Goal: Transaction & Acquisition: Purchase product/service

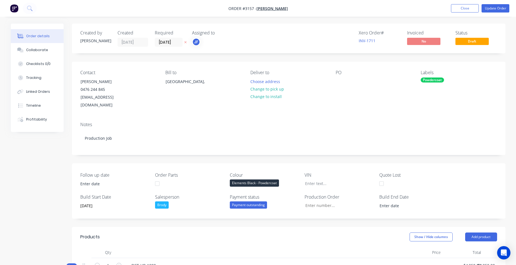
click at [13, 11] on img "button" at bounding box center [14, 8] width 8 height 8
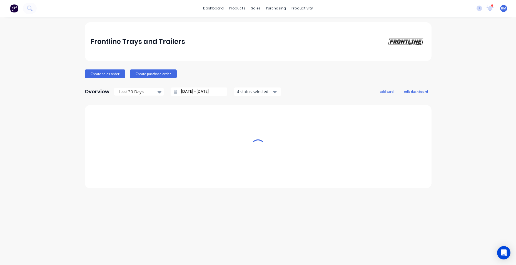
click at [13, 11] on img at bounding box center [14, 8] width 8 height 8
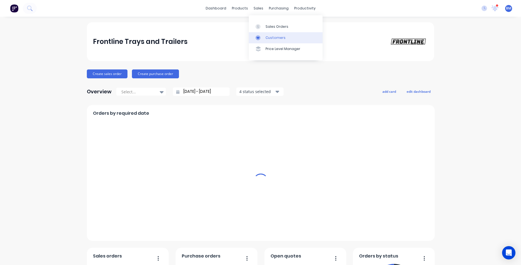
click at [260, 35] on icon at bounding box center [257, 37] width 5 height 5
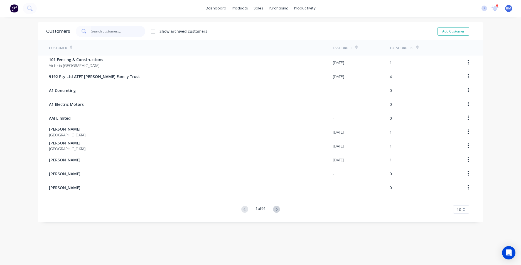
click at [101, 30] on input "text" at bounding box center [118, 31] width 54 height 11
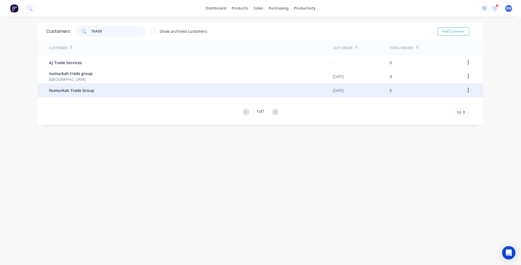
type input "TRADE"
click at [129, 84] on div "Numurkah Trade Group" at bounding box center [191, 90] width 284 height 14
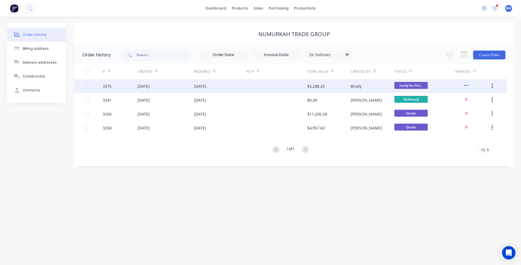
click at [140, 86] on div "[DATE]" at bounding box center [143, 86] width 12 height 6
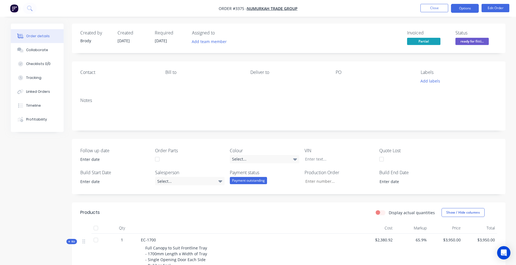
click at [474, 9] on button "Options" at bounding box center [465, 8] width 28 height 9
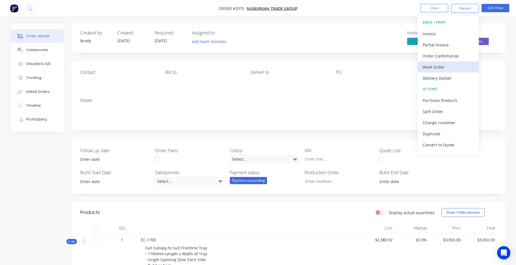
click at [451, 68] on div "Work Order" at bounding box center [448, 67] width 51 height 8
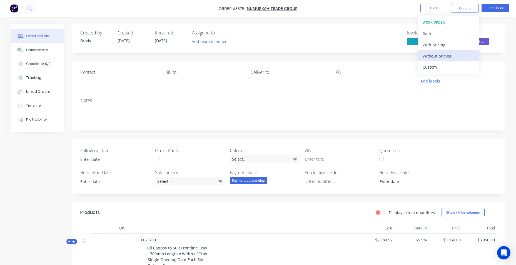
click at [449, 60] on div "Without pricing" at bounding box center [448, 56] width 51 height 8
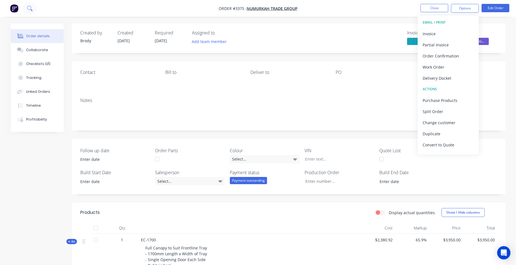
click at [28, 7] on icon at bounding box center [29, 8] width 5 height 5
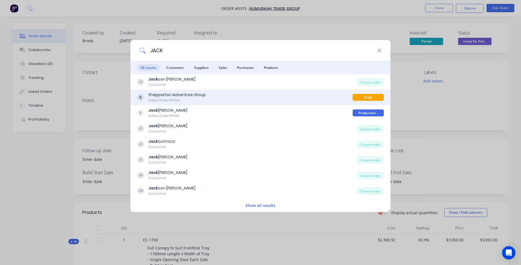
type input "JACK"
click at [158, 94] on div "Shepparton Adventure Group" at bounding box center [176, 95] width 57 height 6
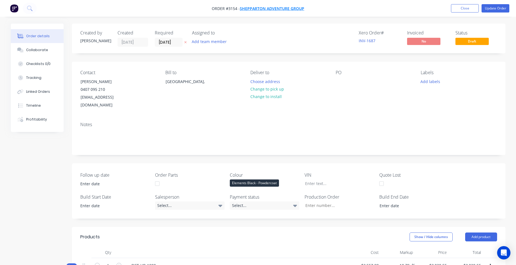
click at [289, 9] on span "Shepparton Adventure Group" at bounding box center [272, 8] width 65 height 5
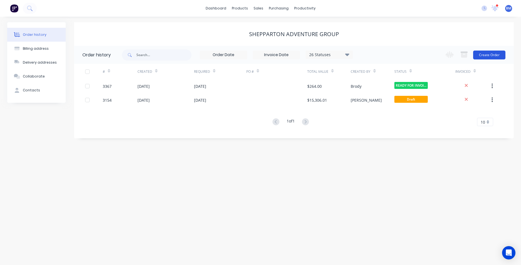
click at [480, 55] on button "Create Order" at bounding box center [489, 55] width 32 height 9
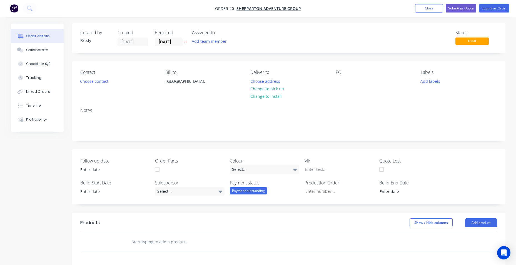
scroll to position [111, 0]
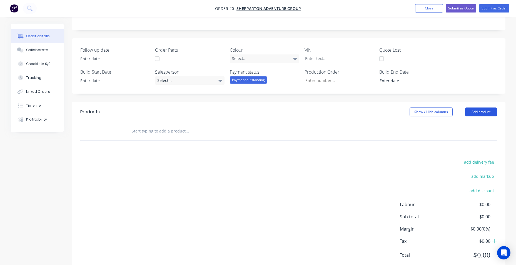
click at [474, 108] on button "Add product" at bounding box center [481, 112] width 32 height 9
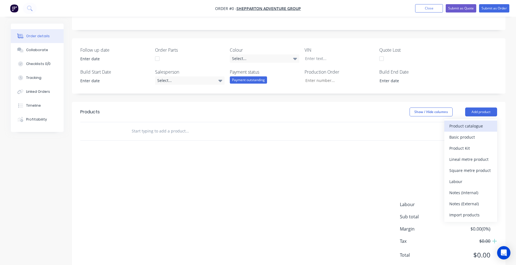
click at [467, 125] on div "Product catalogue" at bounding box center [471, 126] width 43 height 8
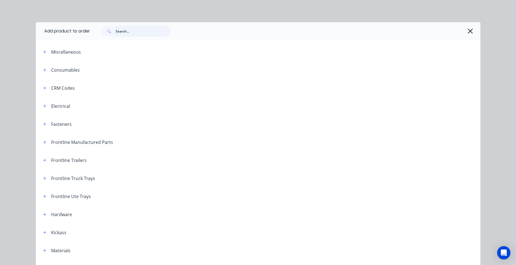
click at [137, 33] on input "text" at bounding box center [143, 31] width 55 height 11
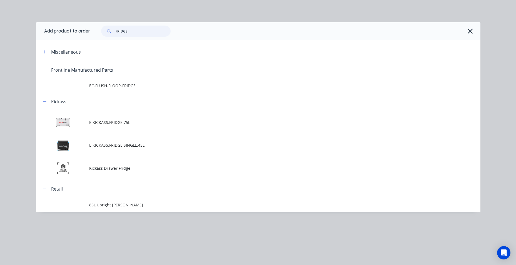
drag, startPoint x: 142, startPoint y: 29, endPoint x: 101, endPoint y: 31, distance: 41.5
click at [101, 31] on div "FRIDGE" at bounding box center [133, 31] width 75 height 11
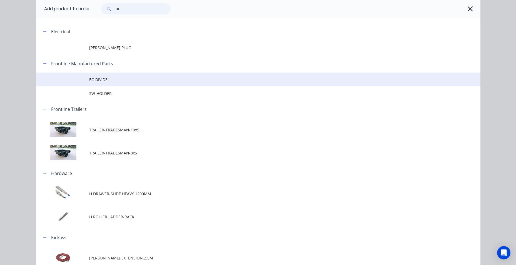
type input "DE"
click at [128, 77] on span "EC-DIVIDE" at bounding box center [245, 80] width 313 height 6
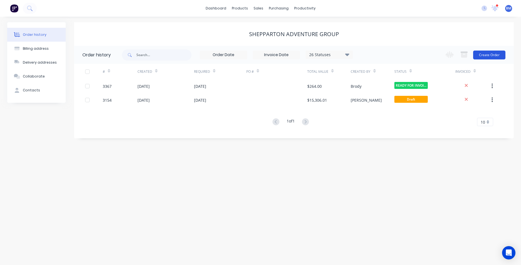
click at [483, 55] on button "Create Order" at bounding box center [489, 55] width 32 height 9
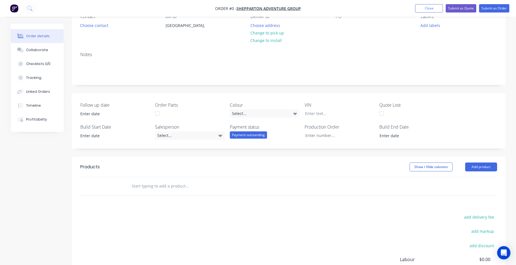
scroll to position [128, 0]
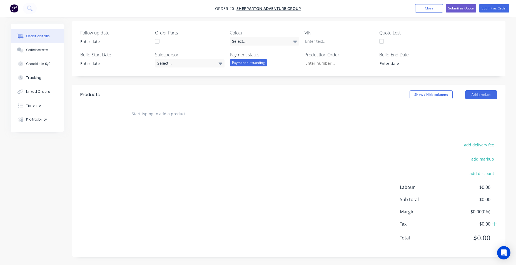
click at [172, 112] on input "text" at bounding box center [187, 113] width 111 height 11
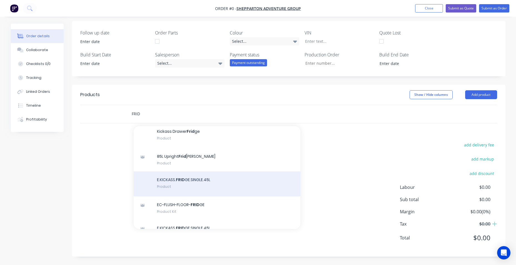
scroll to position [105, 0]
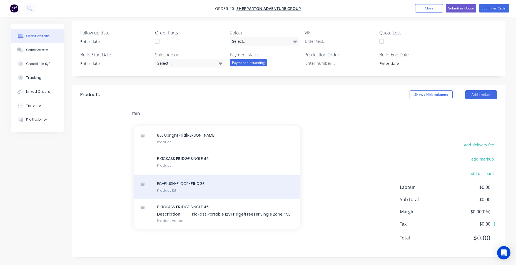
type input "FRID"
click at [227, 188] on div "EC-FLUSH-FLOOR- [PERSON_NAME] Product Kit" at bounding box center [217, 186] width 167 height 23
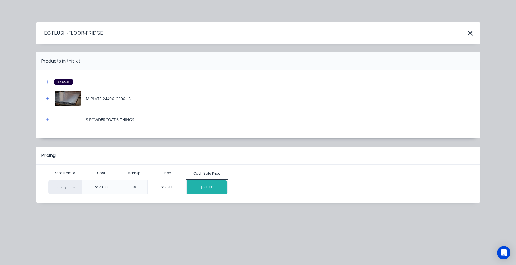
click at [218, 190] on div "$380.00" at bounding box center [207, 187] width 41 height 14
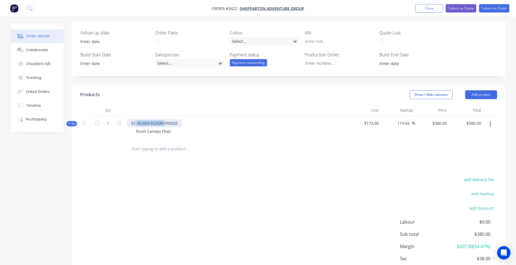
drag, startPoint x: 139, startPoint y: 124, endPoint x: 163, endPoint y: 122, distance: 24.5
click at [163, 122] on div "EC-FLUSH-FLOOR-FRIDGE" at bounding box center [154, 123] width 55 height 8
click at [172, 133] on div "Flush Canopy Floor" at bounding box center [154, 131] width 44 height 8
click at [105, 132] on div "Kit 1 EC-FRIDGE Flush Canopy Floor $173.00 119.65 119.65 % $380.00 $380.00 $380…" at bounding box center [288, 128] width 417 height 24
drag, startPoint x: 169, startPoint y: 132, endPoint x: 138, endPoint y: 135, distance: 30.1
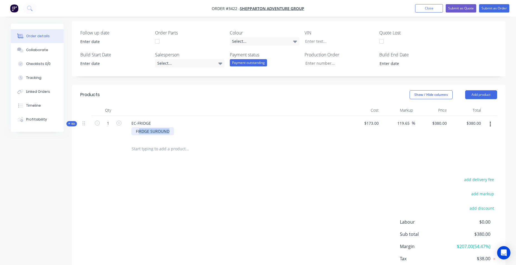
click at [138, 135] on div "FIRDGE SUROUND" at bounding box center [153, 131] width 43 height 8
click at [241, 145] on input "text" at bounding box center [187, 148] width 111 height 11
click at [470, 93] on button "Add product" at bounding box center [481, 94] width 32 height 9
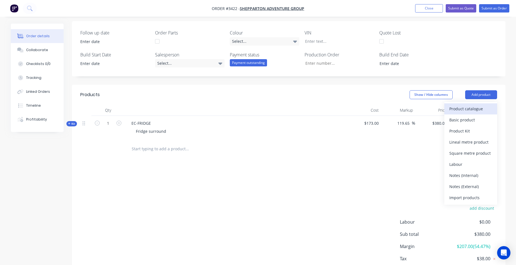
click at [472, 108] on div "Product catalogue" at bounding box center [471, 109] width 43 height 8
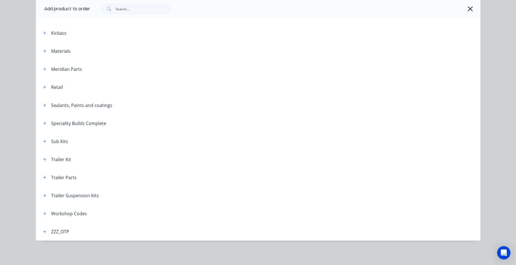
scroll to position [171, 0]
click at [44, 215] on icon "button" at bounding box center [44, 214] width 3 height 4
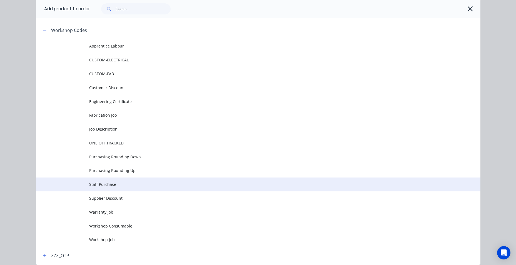
scroll to position [407, 0]
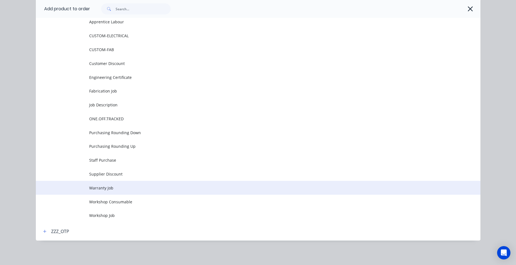
click at [125, 192] on td "Warranty Job" at bounding box center [284, 188] width 391 height 14
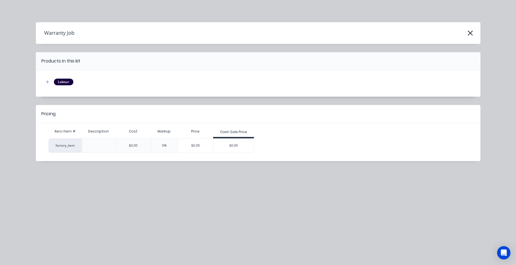
scroll to position [0, 0]
click at [249, 145] on div "$0.00" at bounding box center [234, 146] width 41 height 14
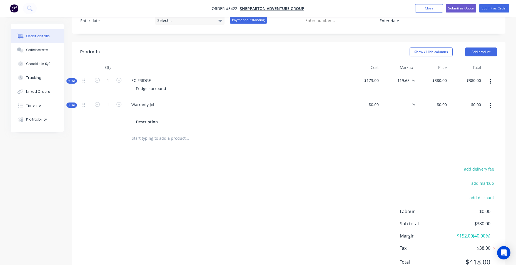
click at [152, 115] on div at bounding box center [236, 113] width 218 height 8
drag, startPoint x: 158, startPoint y: 121, endPoint x: 95, endPoint y: 122, distance: 63.7
click at [95, 122] on div "Kit 1 Warranty Job Description $0.00 % $0.00 $0.00 $0.00 $0.00" at bounding box center [288, 113] width 417 height 32
click at [138, 111] on div at bounding box center [136, 113] width 9 height 8
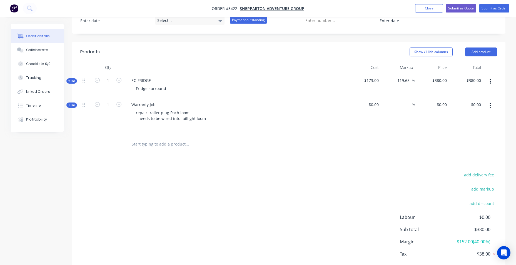
click at [214, 147] on input "text" at bounding box center [187, 144] width 111 height 11
click at [206, 117] on div "repair trailer plug Pach loom - needs to be wired into taillight loom" at bounding box center [171, 116] width 79 height 14
click at [168, 89] on div "Fridge surround" at bounding box center [151, 89] width 39 height 8
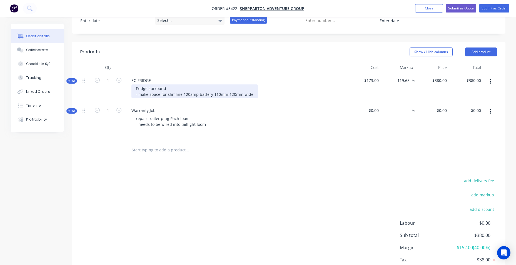
click at [198, 91] on div "Fridge surround - make space for slimline 120amp battery 110mm-120mm wide" at bounding box center [195, 92] width 127 height 14
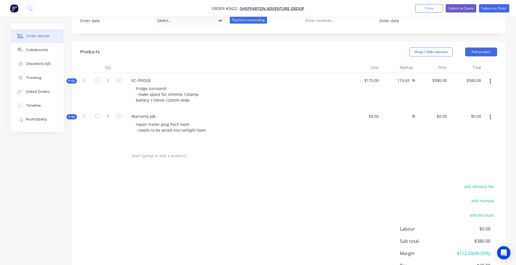
click at [322, 123] on div "repair trailer plug Pach loom - needs to be wired into taillight loom" at bounding box center [236, 127] width 218 height 14
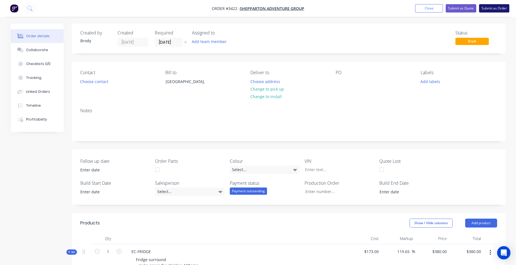
click at [481, 10] on button "Submit as Order" at bounding box center [494, 8] width 30 height 8
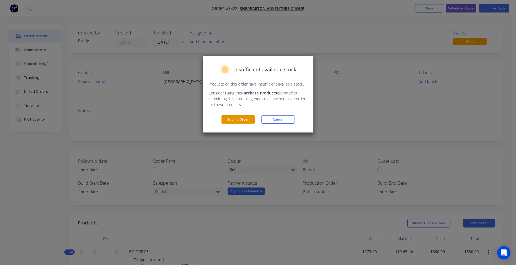
click at [247, 122] on button "Submit Order" at bounding box center [238, 119] width 33 height 8
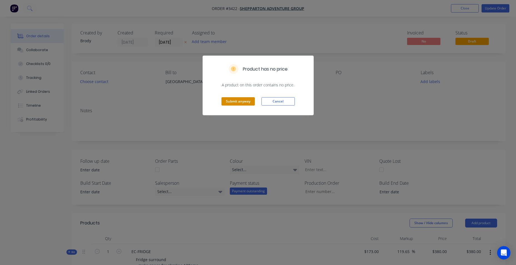
click at [241, 105] on button "Submit anyway" at bounding box center [238, 101] width 33 height 8
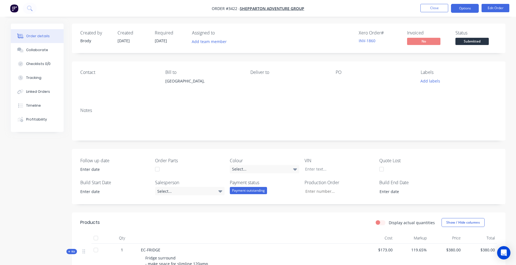
click at [460, 12] on button "Options" at bounding box center [465, 8] width 28 height 9
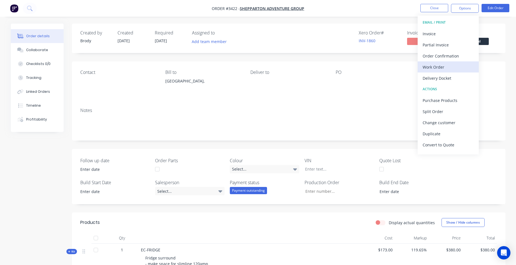
click at [449, 70] on div "Work Order" at bounding box center [448, 67] width 51 height 8
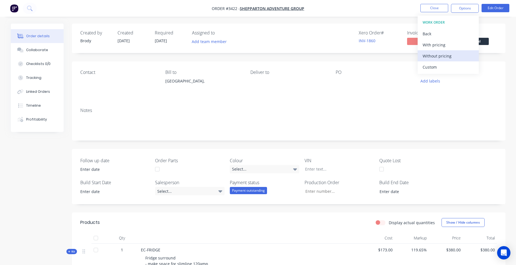
click at [444, 56] on div "Without pricing" at bounding box center [448, 56] width 51 height 8
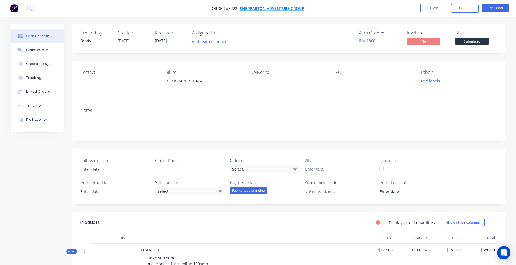
drag, startPoint x: 203, startPoint y: 11, endPoint x: 301, endPoint y: 8, distance: 97.7
click at [301, 8] on nav "Order #3422 - Shepparton Adventure Group Close Options Edit Order" at bounding box center [258, 8] width 516 height 17
click at [194, 13] on nav "Order #3422 - Shepparton Adventure Group Close Options Edit Order" at bounding box center [258, 8] width 516 height 17
drag, startPoint x: 210, startPoint y: 8, endPoint x: 237, endPoint y: 9, distance: 27.3
click at [237, 9] on nav "Order #3422 - Shepparton Adventure Group Close Options Edit Order" at bounding box center [258, 8] width 516 height 17
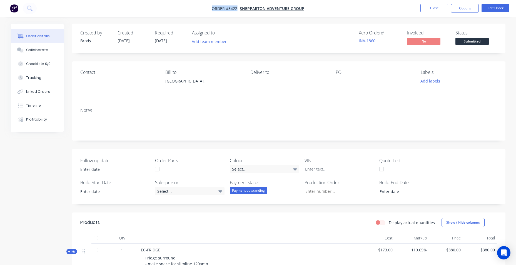
drag, startPoint x: 237, startPoint y: 9, endPoint x: 234, endPoint y: 9, distance: 3.3
copy span "Order #3422"
click at [283, 9] on span "Shepparton Adventure Group" at bounding box center [272, 8] width 65 height 5
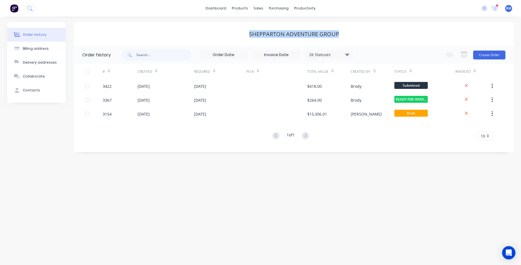
drag, startPoint x: 248, startPoint y: 35, endPoint x: 370, endPoint y: 35, distance: 121.2
click at [370, 35] on div "Shepparton Adventure Group" at bounding box center [293, 34] width 439 height 7
drag, startPoint x: 370, startPoint y: 35, endPoint x: 302, endPoint y: 31, distance: 67.4
copy div "Shepparton Adventure Group"
click at [229, 9] on link "dashboard" at bounding box center [216, 8] width 26 height 8
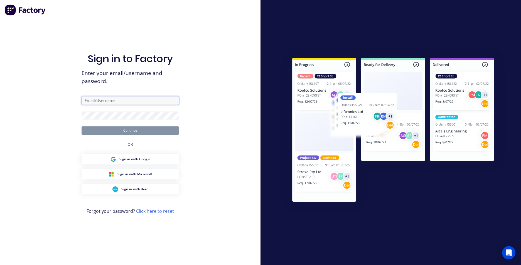
type input "[EMAIL_ADDRESS][DOMAIN_NAME]"
